Goal: Task Accomplishment & Management: Use online tool/utility

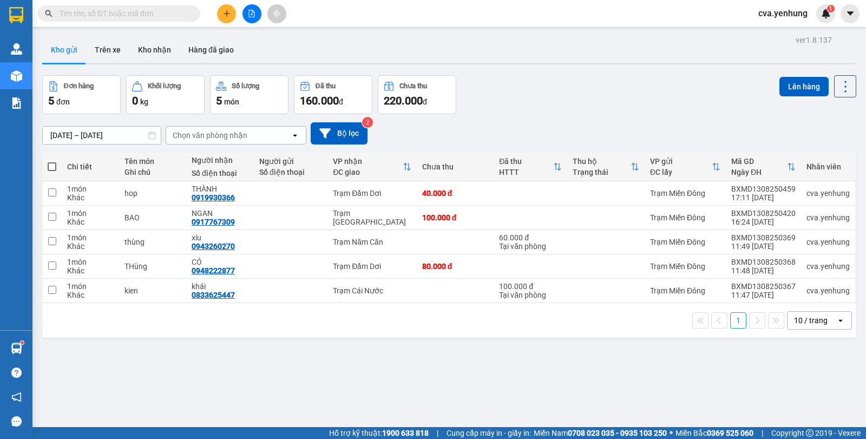
click at [53, 167] on span at bounding box center [52, 166] width 9 height 9
click at [52, 161] on input "checkbox" at bounding box center [52, 161] width 0 height 0
checkbox input "true"
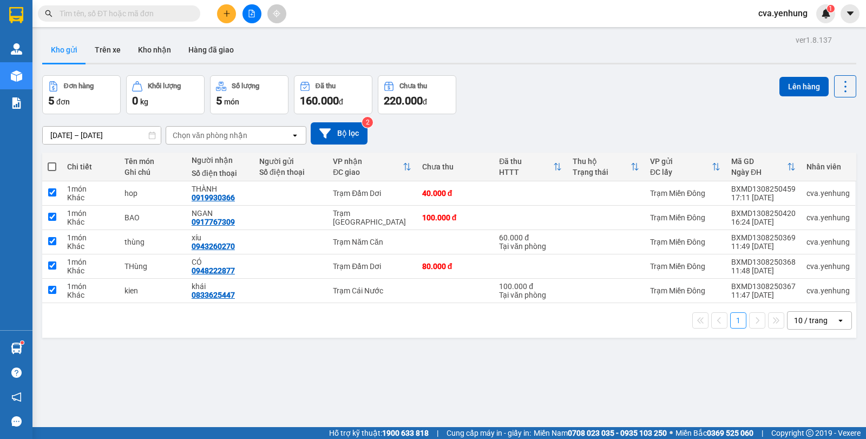
checkbox input "true"
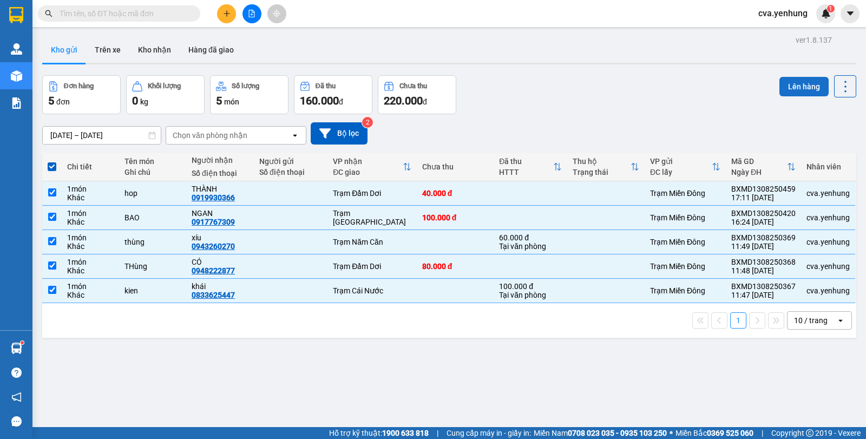
click at [800, 84] on button "Lên hàng" at bounding box center [803, 86] width 49 height 19
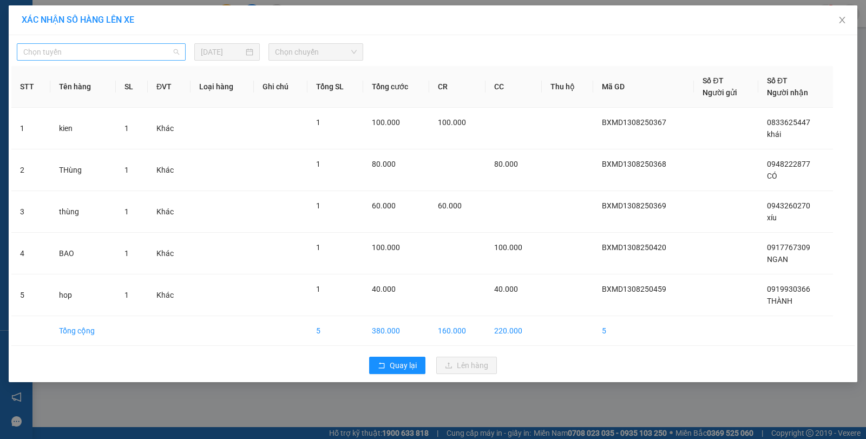
click at [150, 48] on span "Chọn tuyến" at bounding box center [101, 52] width 156 height 16
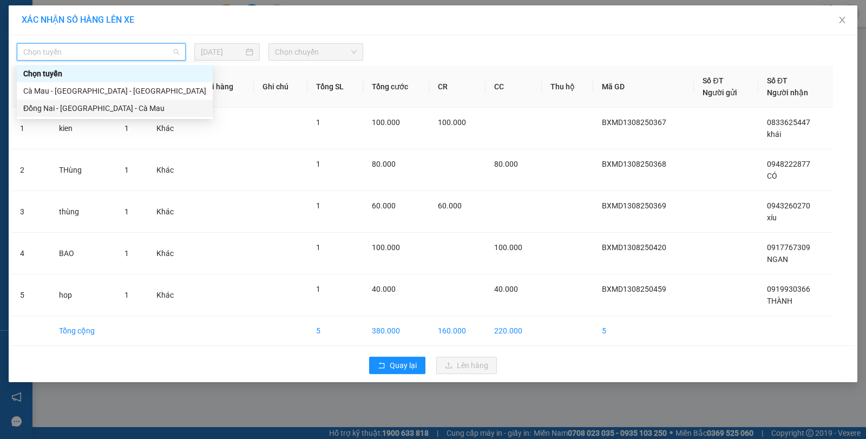
click at [146, 110] on div "Đồng Nai - [GEOGRAPHIC_DATA] - Cà Mau" at bounding box center [114, 108] width 183 height 12
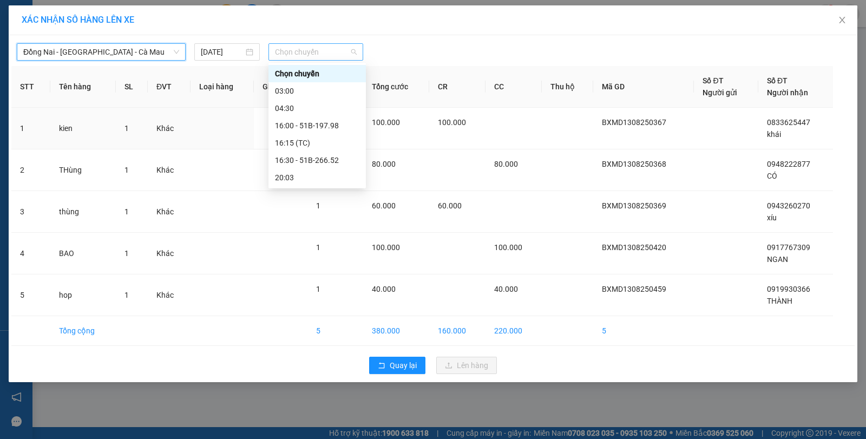
click at [341, 48] on span "Chọn chuyến" at bounding box center [316, 52] width 82 height 16
click at [313, 127] on div "16:00 - 51B-197.98" at bounding box center [317, 126] width 84 height 12
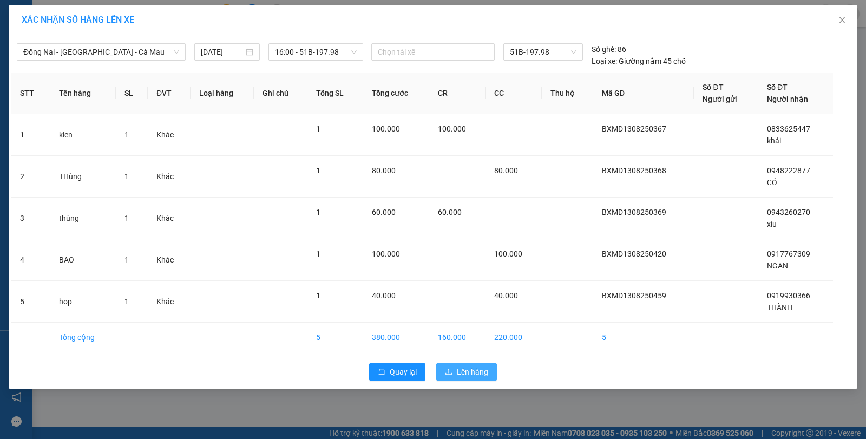
click at [459, 376] on span "Lên hàng" at bounding box center [472, 372] width 31 height 12
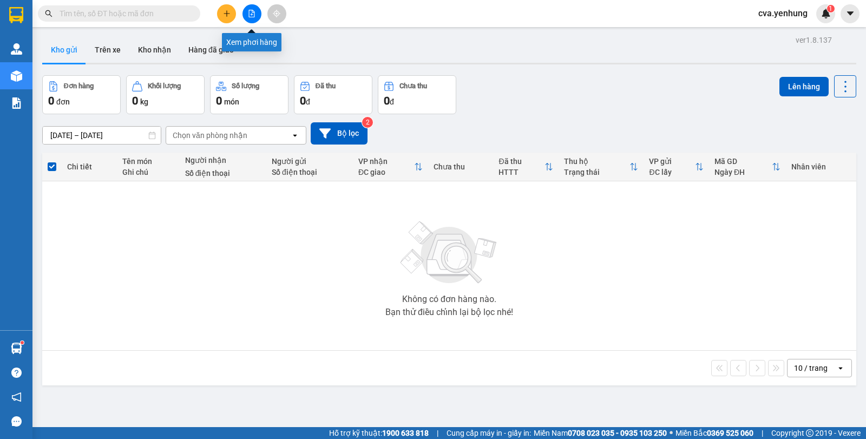
click at [255, 19] on button at bounding box center [251, 13] width 19 height 19
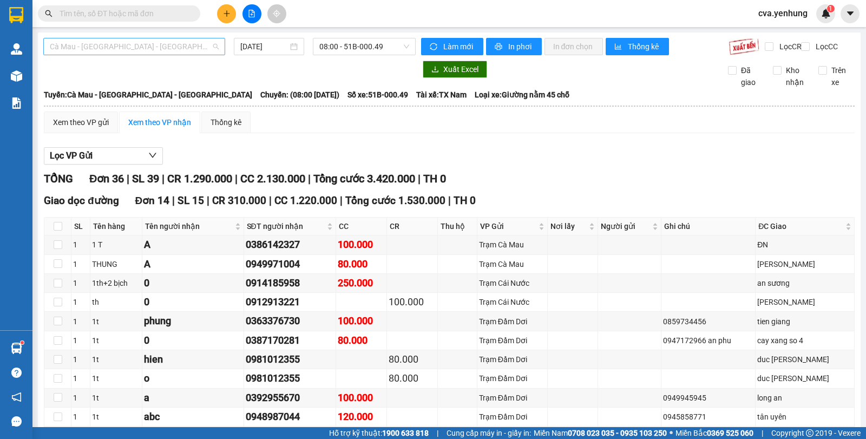
click at [147, 43] on span "Cà Mau - [GEOGRAPHIC_DATA] - [GEOGRAPHIC_DATA]" at bounding box center [134, 46] width 169 height 16
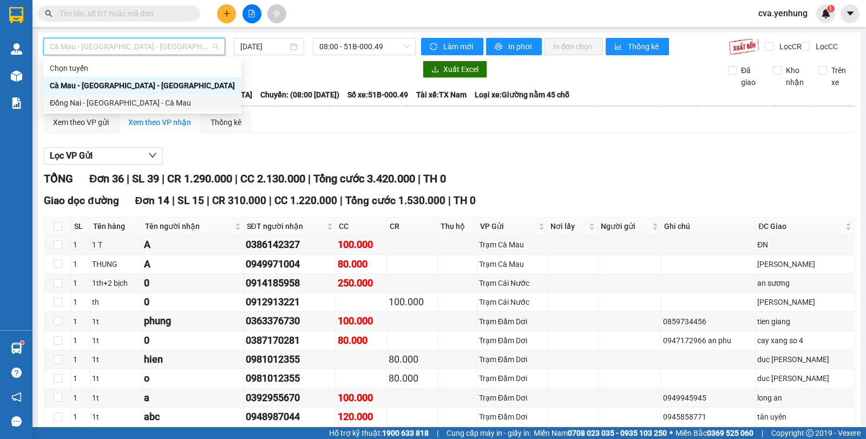
click at [157, 96] on div "Đồng Nai - [GEOGRAPHIC_DATA] - Cà Mau" at bounding box center [142, 102] width 198 height 17
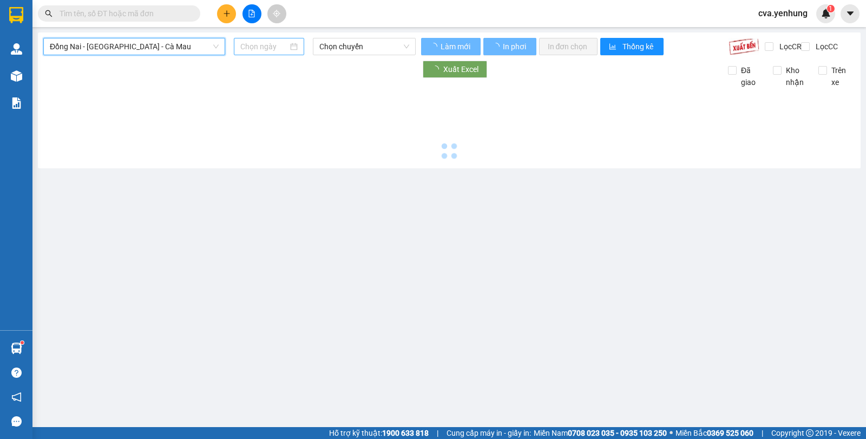
type input "[DATE]"
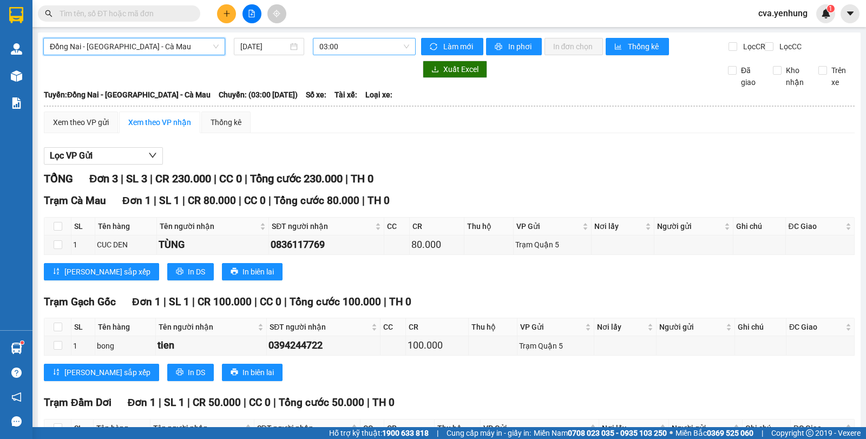
click at [332, 44] on span "03:00" at bounding box center [363, 46] width 89 height 16
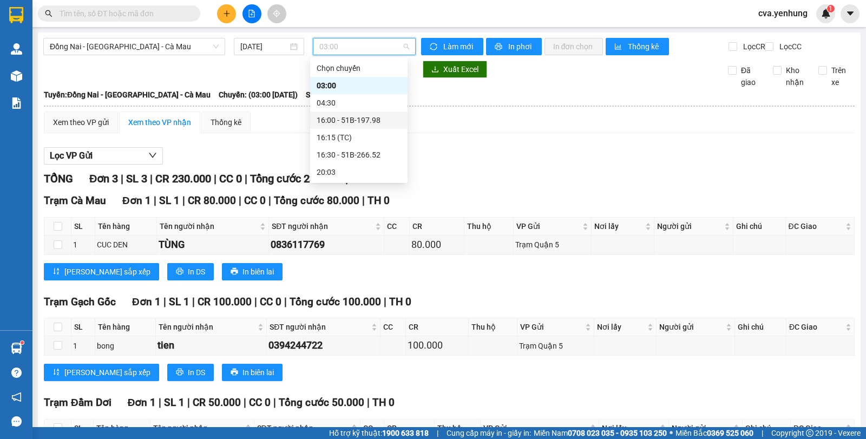
click at [341, 121] on div "16:00 - 51B-197.98" at bounding box center [358, 120] width 84 height 12
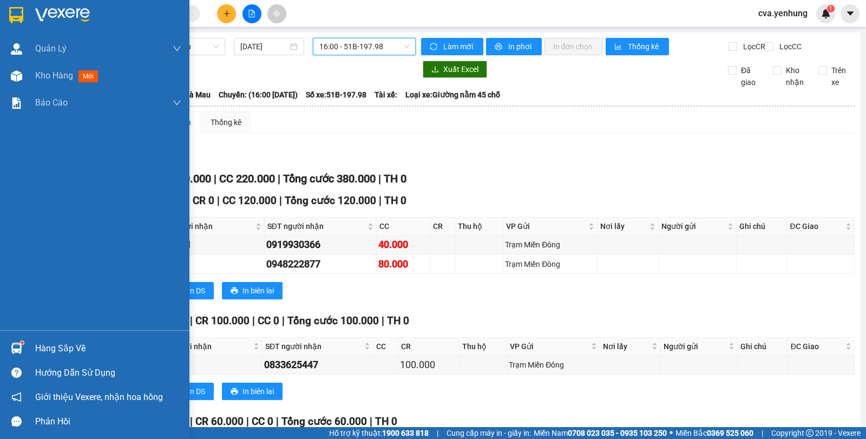
click at [19, 346] on img at bounding box center [16, 347] width 11 height 11
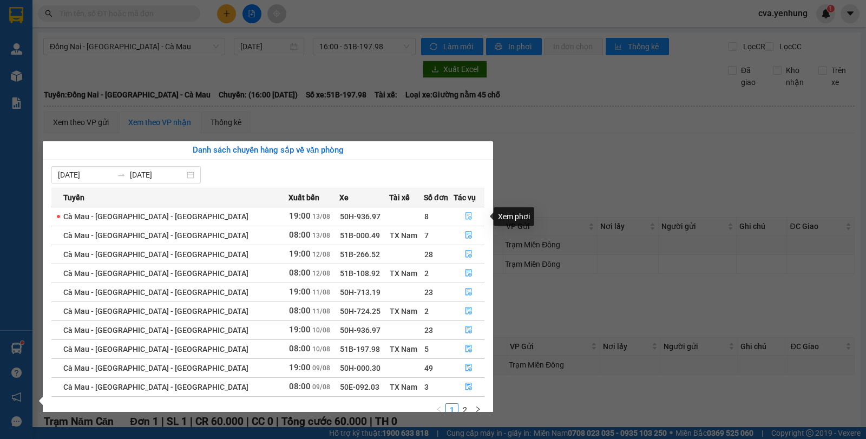
click at [466, 214] on icon "file-done" at bounding box center [469, 217] width 6 height 8
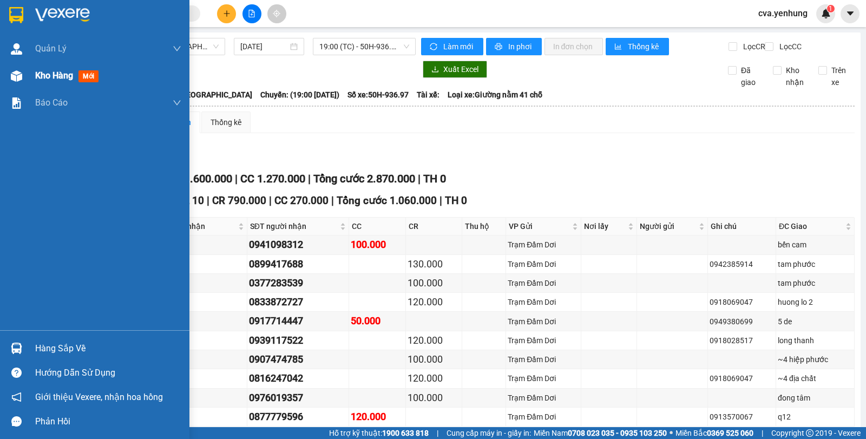
click at [48, 76] on span "Kho hàng" at bounding box center [54, 75] width 38 height 10
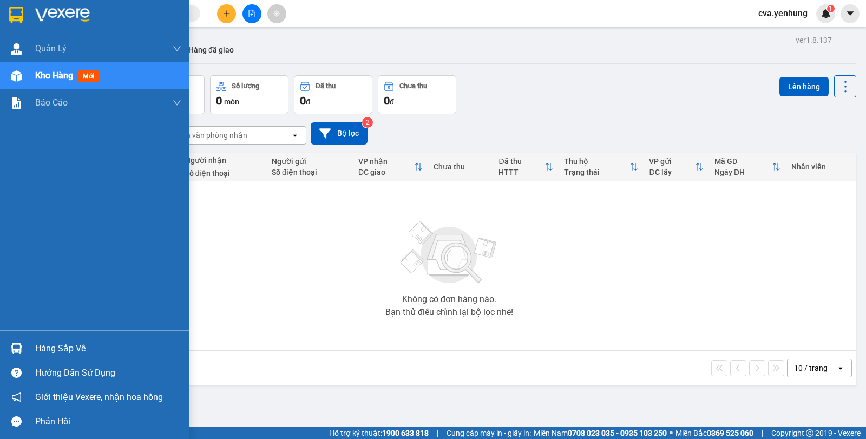
click at [20, 342] on img at bounding box center [16, 347] width 11 height 11
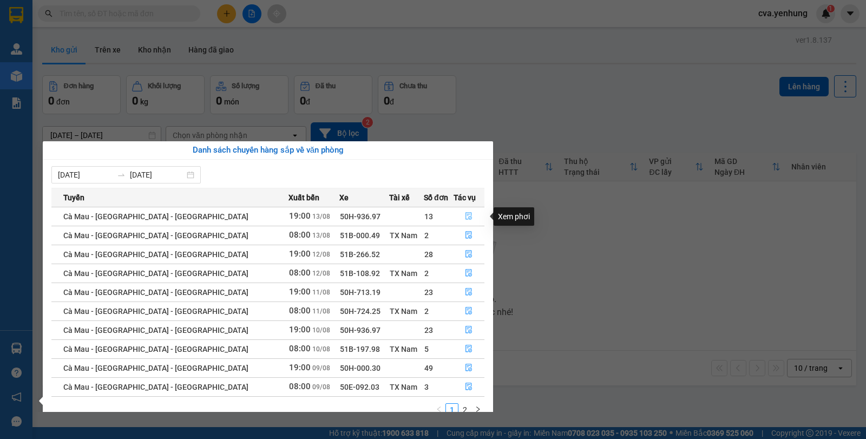
click at [465, 215] on icon "file-done" at bounding box center [469, 216] width 8 height 8
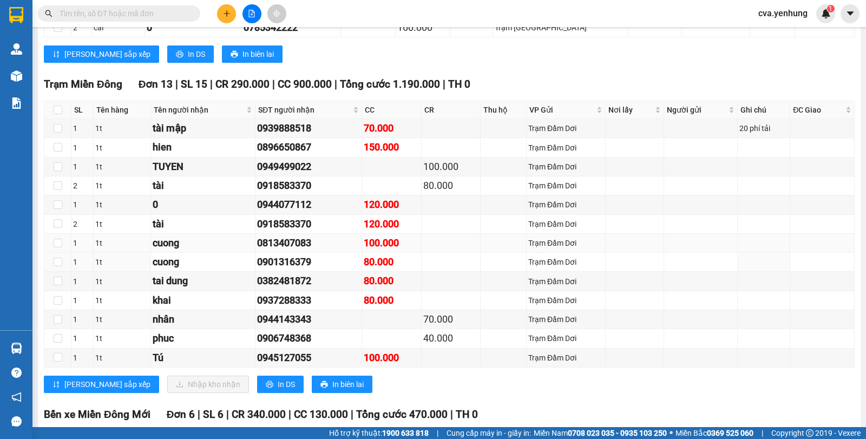
scroll to position [1313, 0]
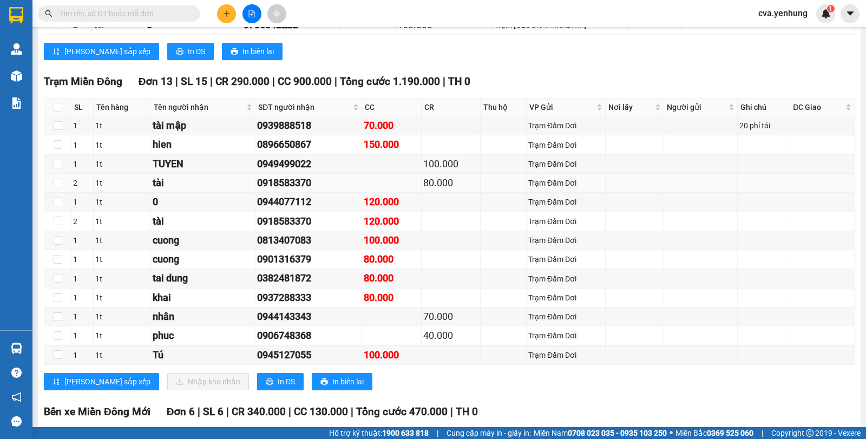
click at [428, 190] on div "80.000" at bounding box center [450, 182] width 55 height 15
click at [288, 133] on div "0939888518" at bounding box center [308, 125] width 103 height 15
click at [289, 152] on div "0896650867" at bounding box center [308, 144] width 103 height 15
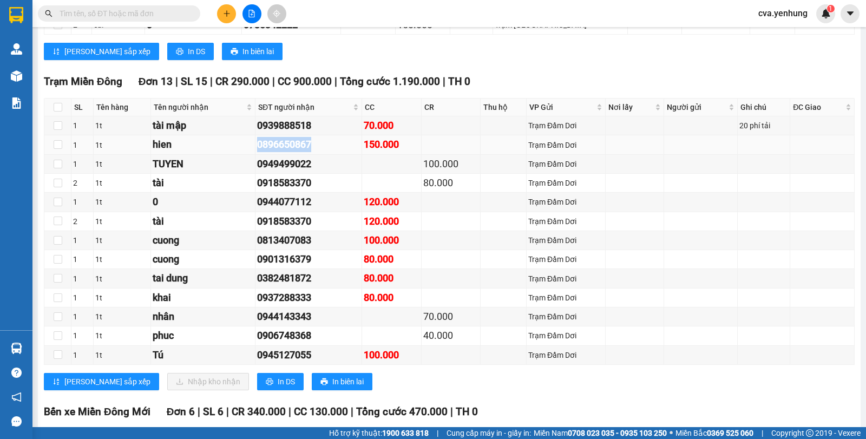
click at [289, 152] on div "0896650867" at bounding box center [308, 144] width 103 height 15
click at [288, 152] on div "0896650867" at bounding box center [308, 144] width 103 height 15
click at [333, 209] on div "0944077112" at bounding box center [308, 201] width 103 height 15
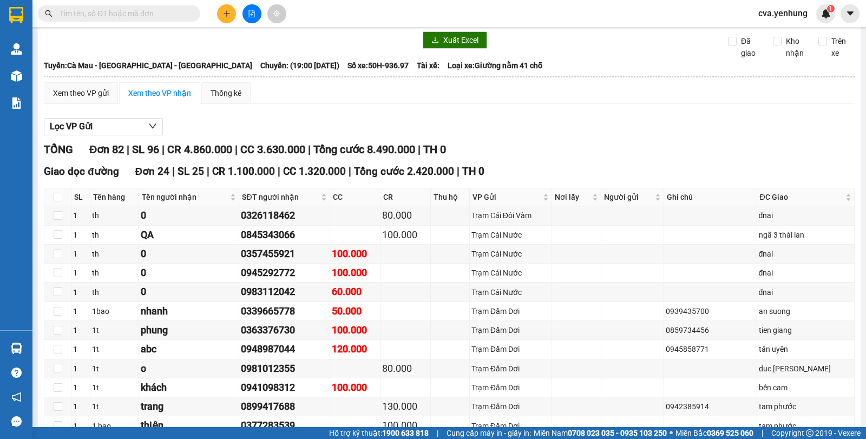
scroll to position [0, 0]
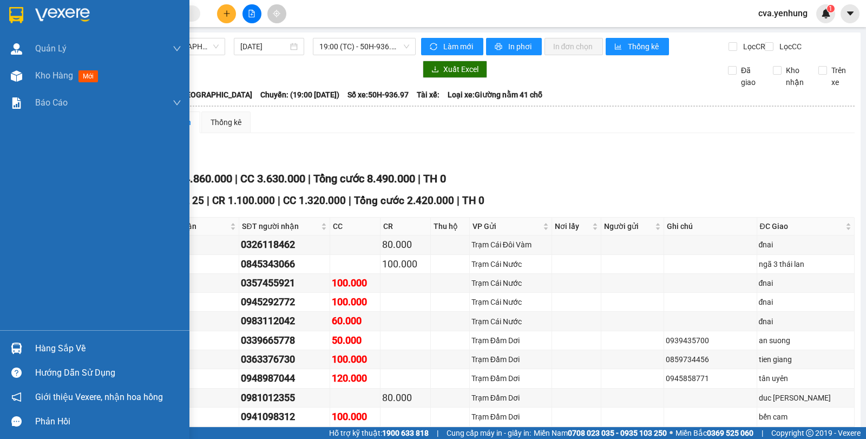
click at [77, 350] on div "Hàng sắp về" at bounding box center [108, 348] width 146 height 16
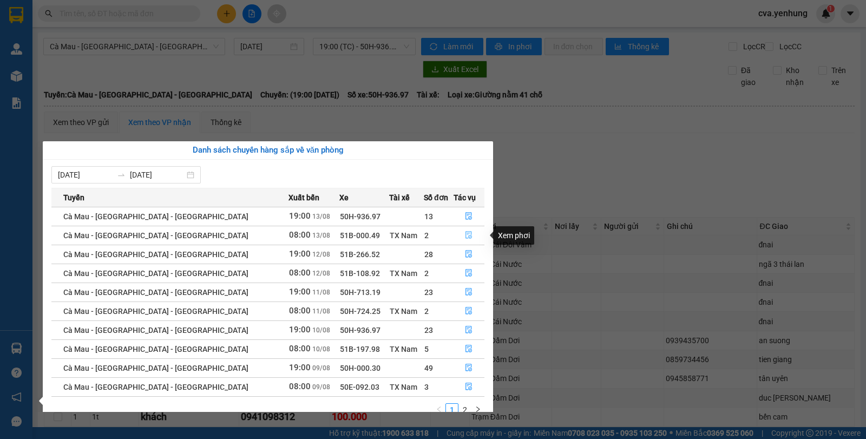
click at [465, 236] on icon "file-done" at bounding box center [469, 235] width 8 height 8
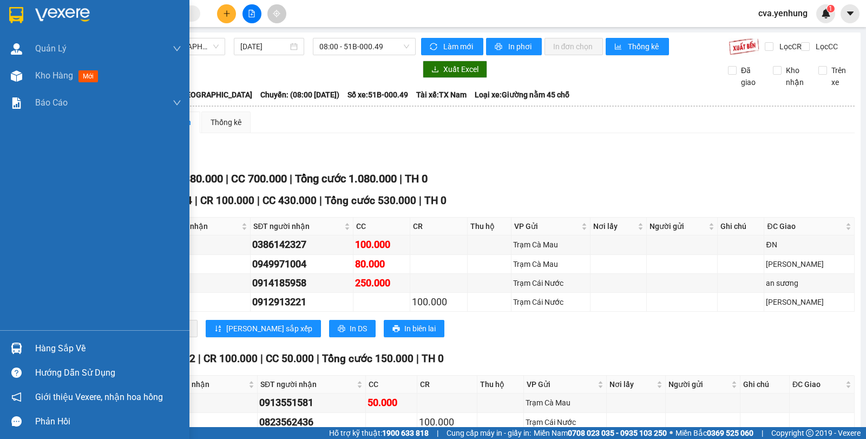
click at [23, 345] on div at bounding box center [16, 348] width 19 height 19
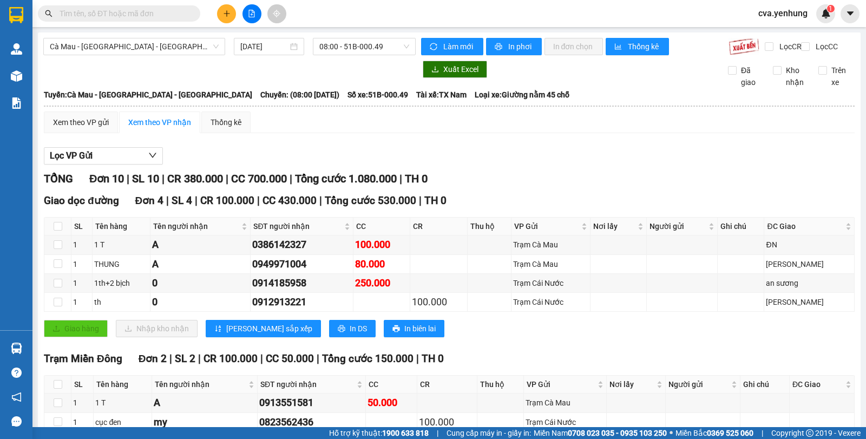
click at [529, 199] on section "Kết quả tìm kiếm ( 0 ) Bộ lọc No Data cva.yenhung 1 Quản Lý Quản lý khách hàng …" at bounding box center [433, 219] width 866 height 439
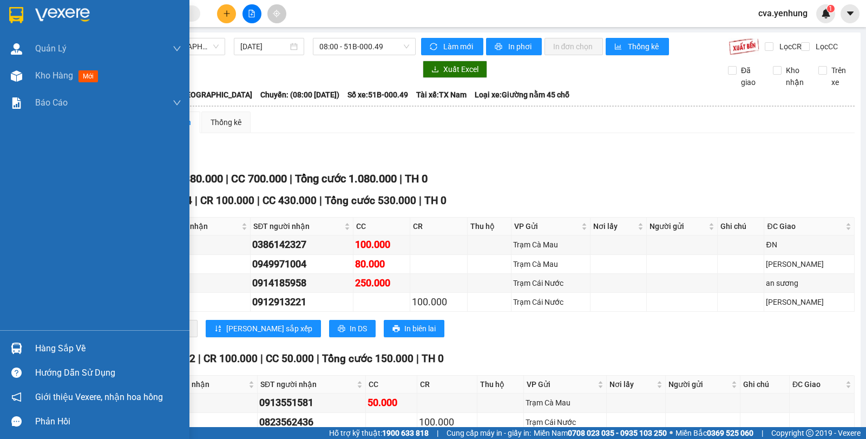
click at [20, 344] on img at bounding box center [16, 347] width 11 height 11
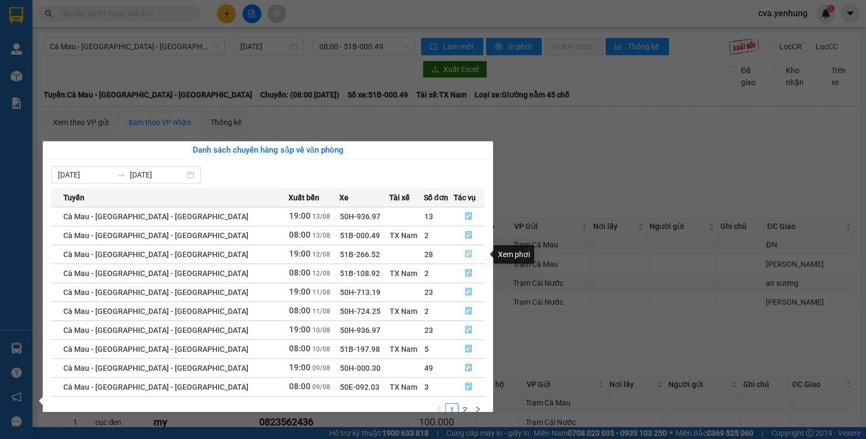
click at [465, 254] on icon "file-done" at bounding box center [469, 254] width 8 height 8
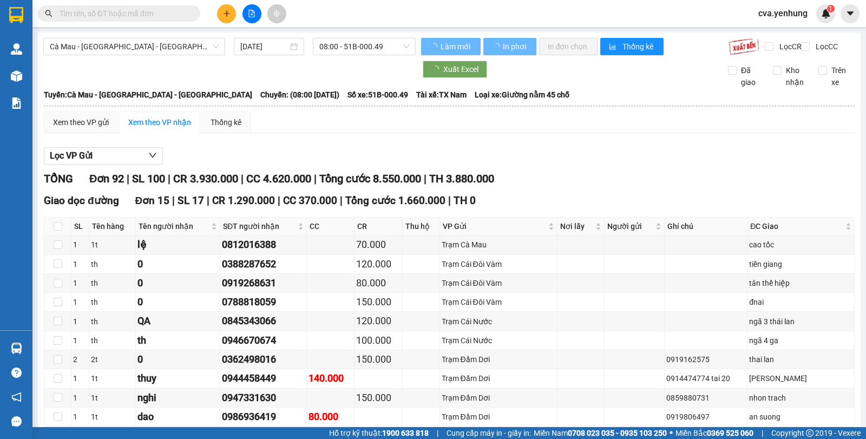
click at [19, 348] on img at bounding box center [16, 347] width 11 height 11
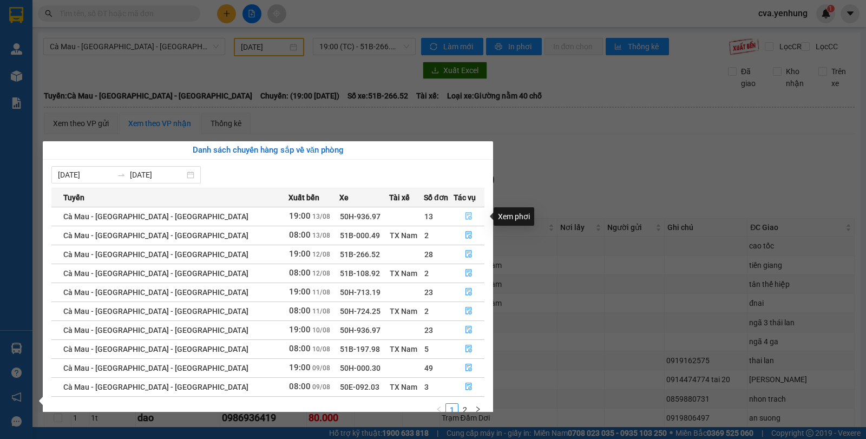
click at [465, 214] on icon "file-done" at bounding box center [469, 216] width 8 height 8
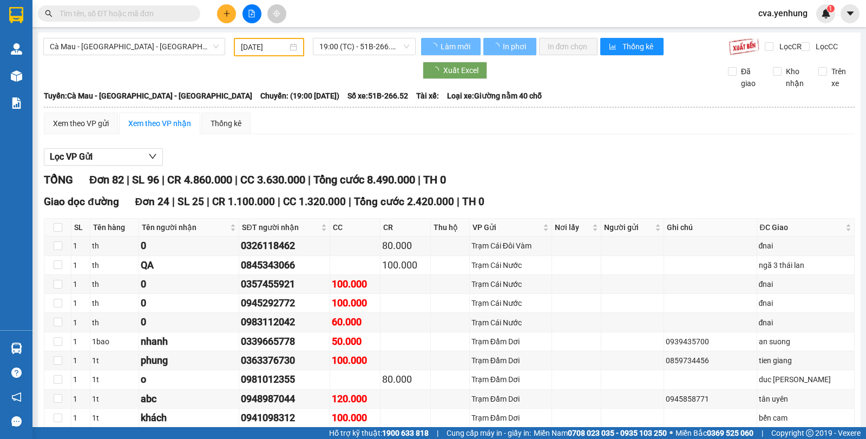
type input "[DATE]"
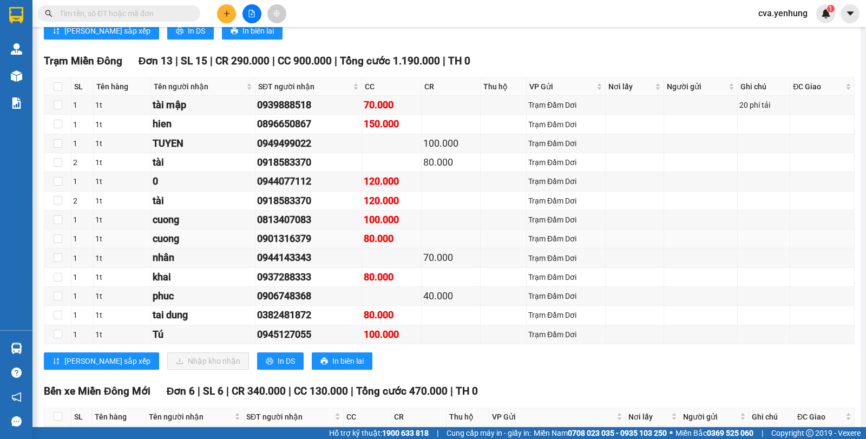
scroll to position [1335, 0]
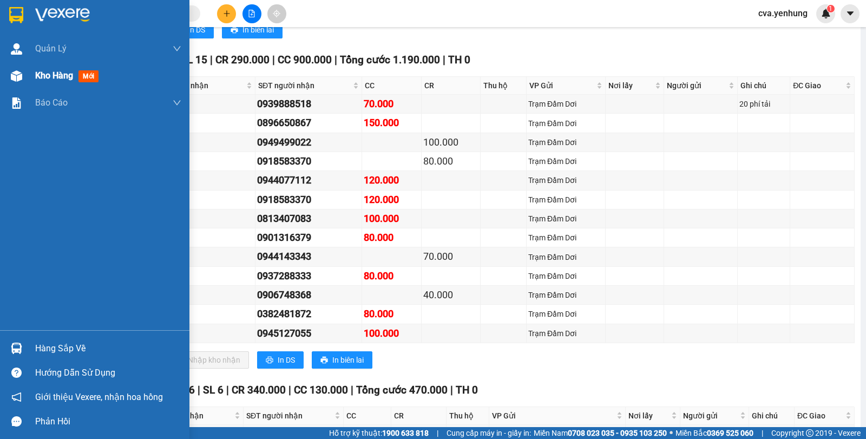
click at [60, 78] on span "Kho hàng" at bounding box center [54, 75] width 38 height 10
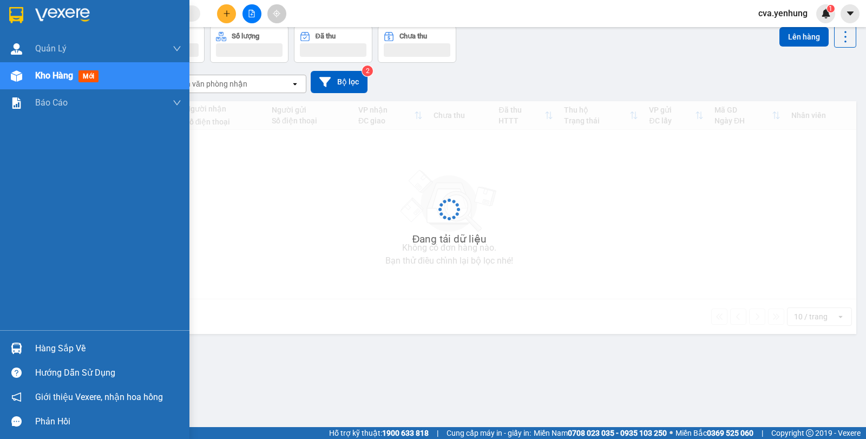
scroll to position [50, 0]
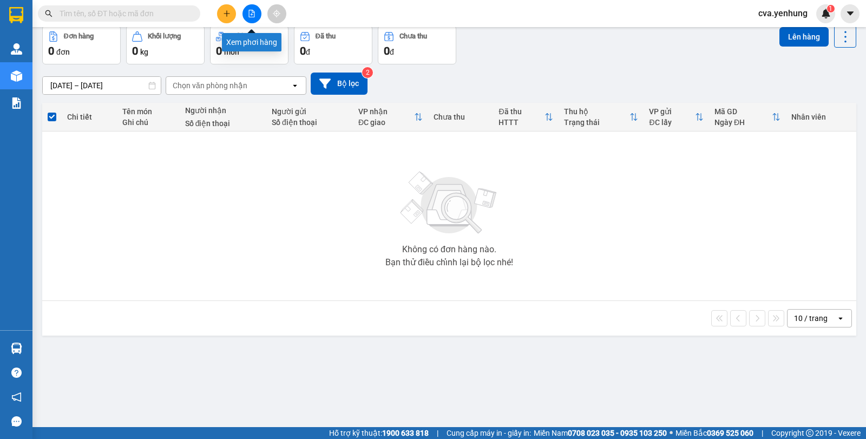
click at [256, 18] on button at bounding box center [251, 13] width 19 height 19
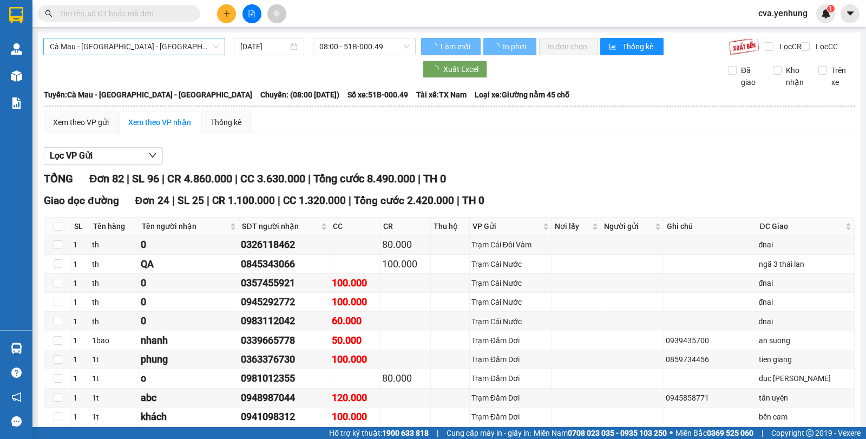
click at [144, 42] on span "Cà Mau - [GEOGRAPHIC_DATA] - [GEOGRAPHIC_DATA]" at bounding box center [134, 46] width 169 height 16
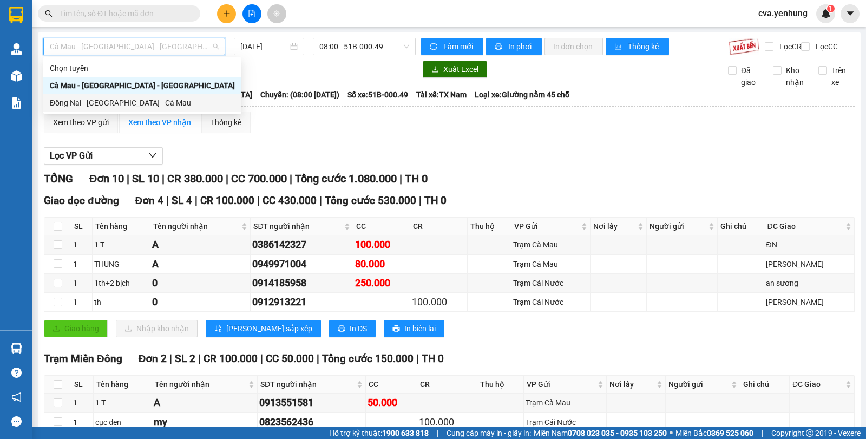
drag, startPoint x: 139, startPoint y: 100, endPoint x: 154, endPoint y: 97, distance: 15.4
click at [139, 99] on div "Đồng Nai - [GEOGRAPHIC_DATA] - Cà Mau" at bounding box center [142, 103] width 185 height 12
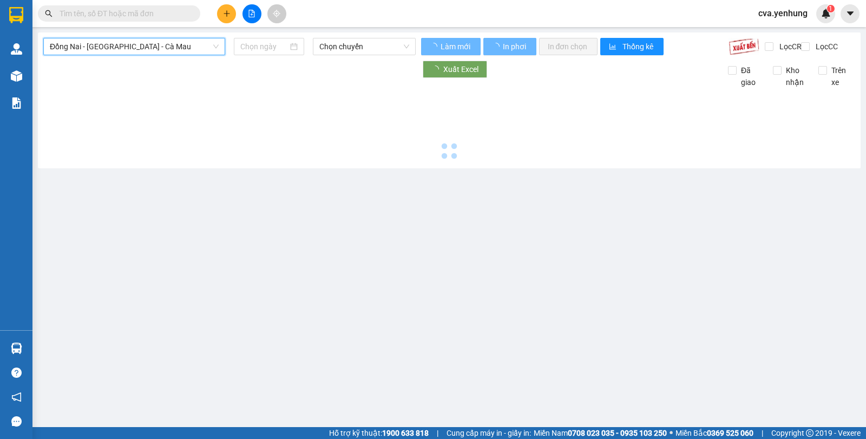
type input "[DATE]"
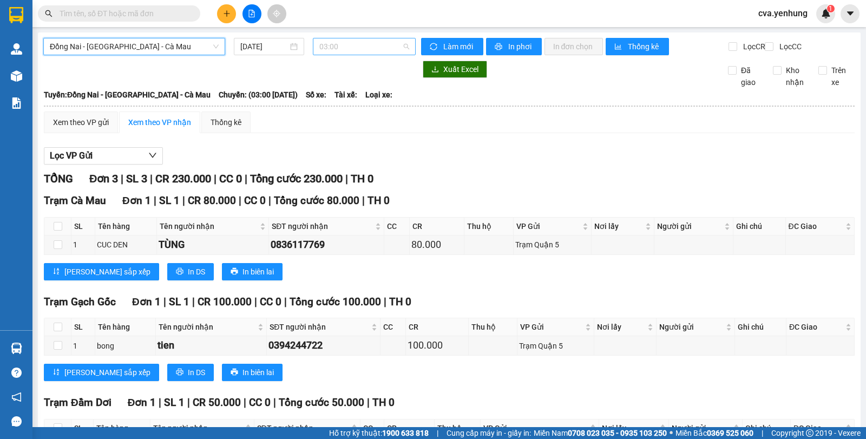
click at [333, 43] on span "03:00" at bounding box center [363, 46] width 89 height 16
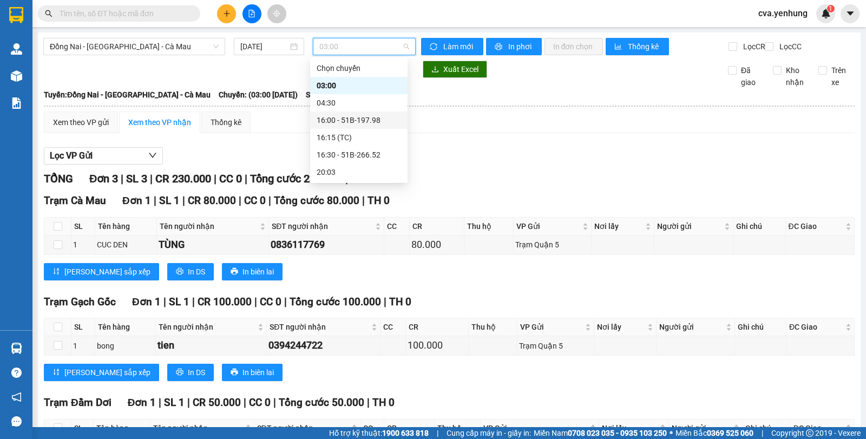
click at [346, 123] on div "16:00 - 51B-197.98" at bounding box center [358, 120] width 84 height 12
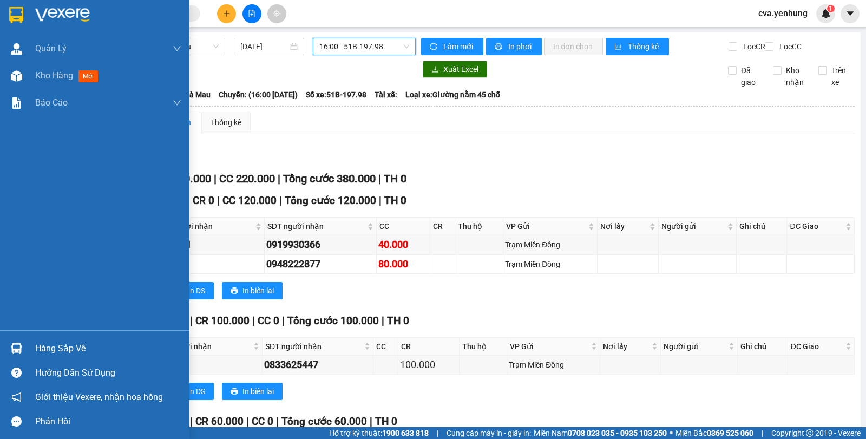
click at [19, 345] on img at bounding box center [16, 347] width 11 height 11
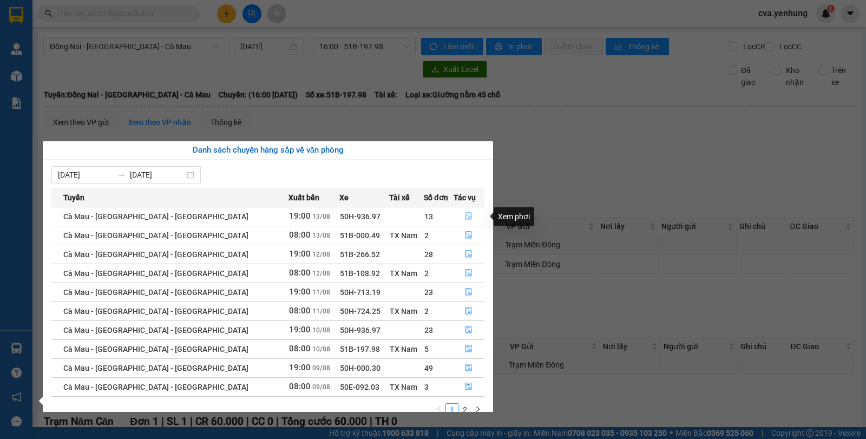
click at [465, 214] on icon "file-done" at bounding box center [469, 216] width 8 height 8
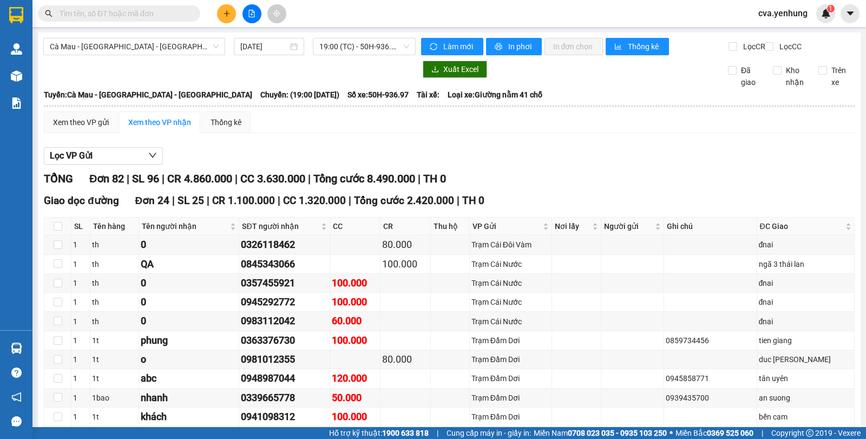
click at [426, 207] on span "Tổng cước 2.420.000" at bounding box center [404, 200] width 100 height 12
drag, startPoint x: 426, startPoint y: 209, endPoint x: 448, endPoint y: 240, distance: 37.7
click at [445, 331] on td at bounding box center [450, 321] width 39 height 19
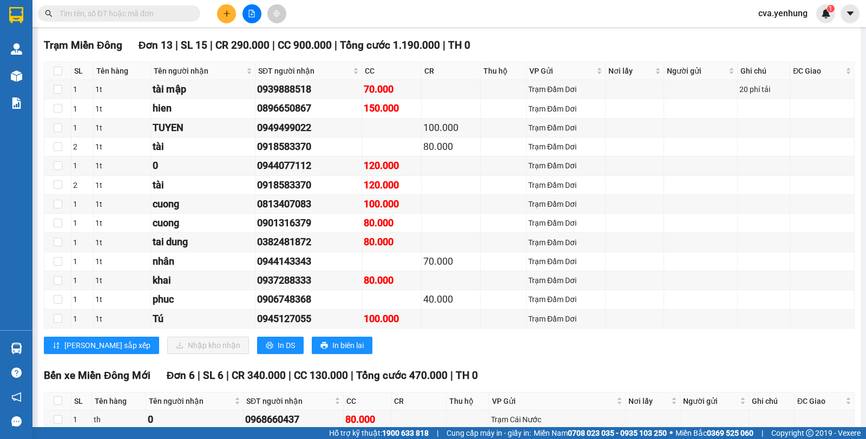
scroll to position [1847, 0]
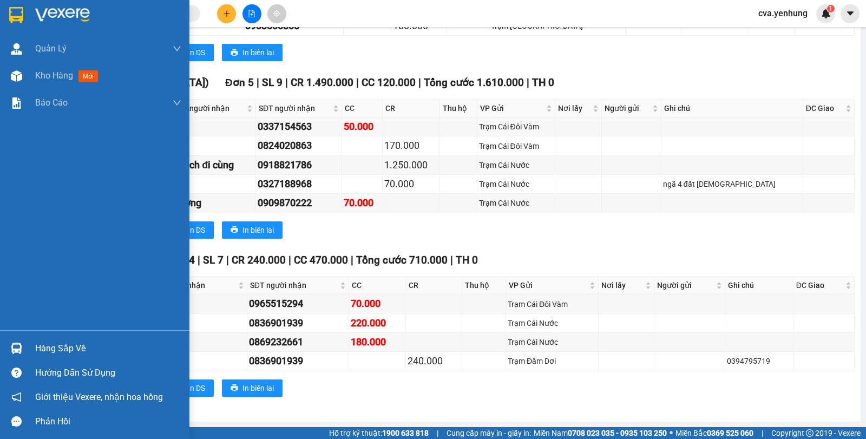
click at [53, 344] on div "Hàng sắp về" at bounding box center [108, 348] width 146 height 16
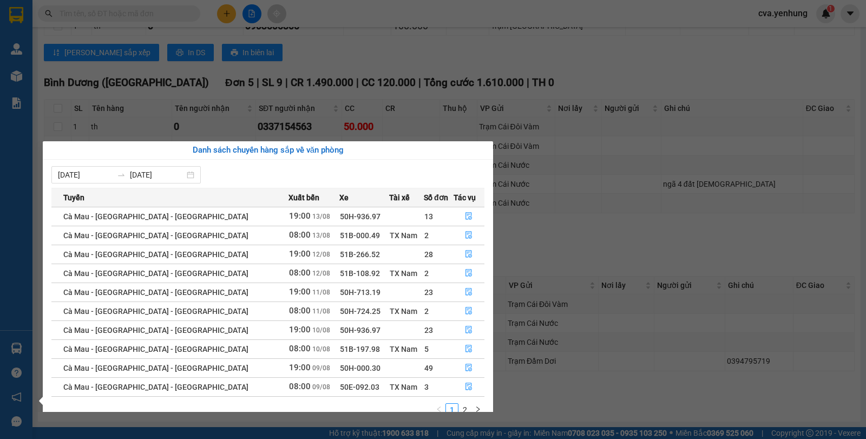
click at [558, 212] on section "Kết quả tìm kiếm ( 0 ) Bộ lọc No Data cva.yenhung 1 Quản Lý Quản lý khách hàng …" at bounding box center [433, 219] width 866 height 439
